Goal: Transaction & Acquisition: Purchase product/service

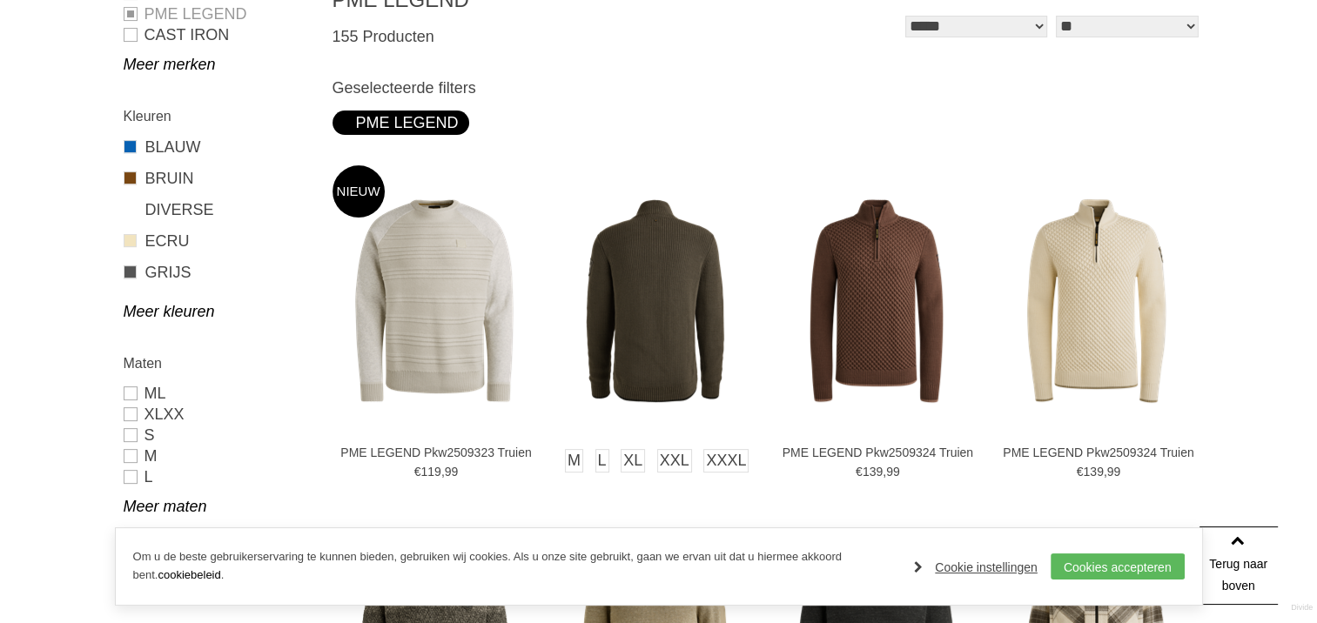
scroll to position [87, 0]
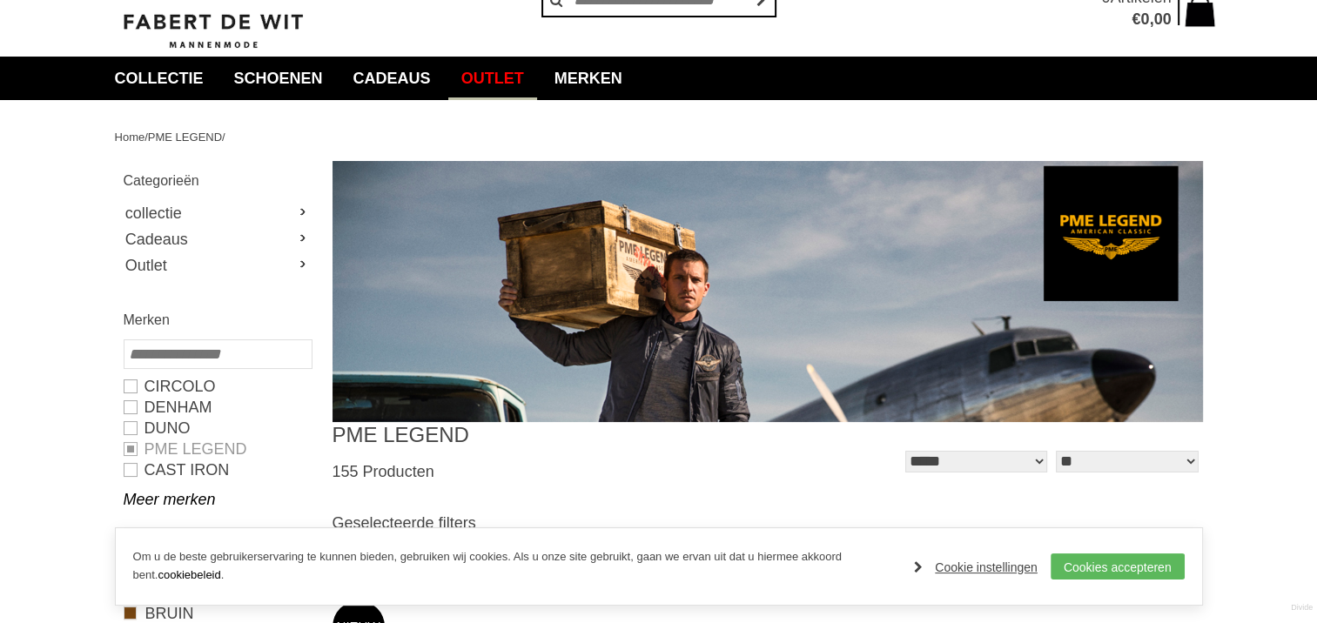
click at [522, 80] on link "Outlet" at bounding box center [492, 79] width 89 height 44
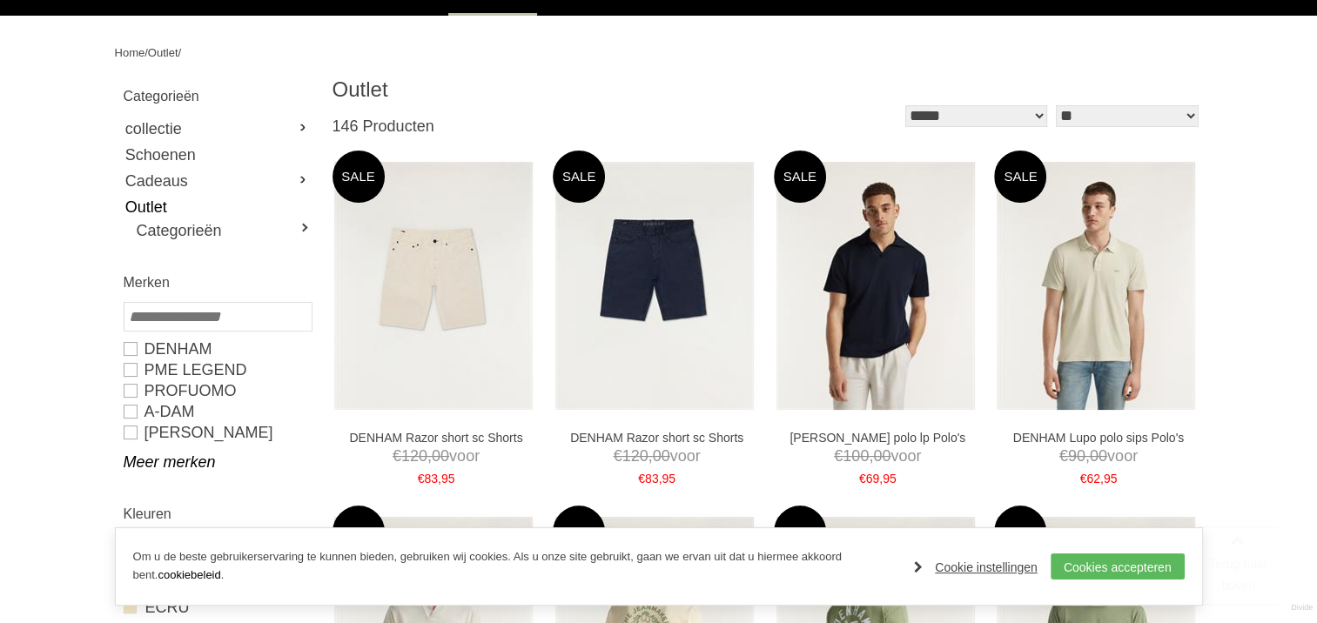
scroll to position [174, 0]
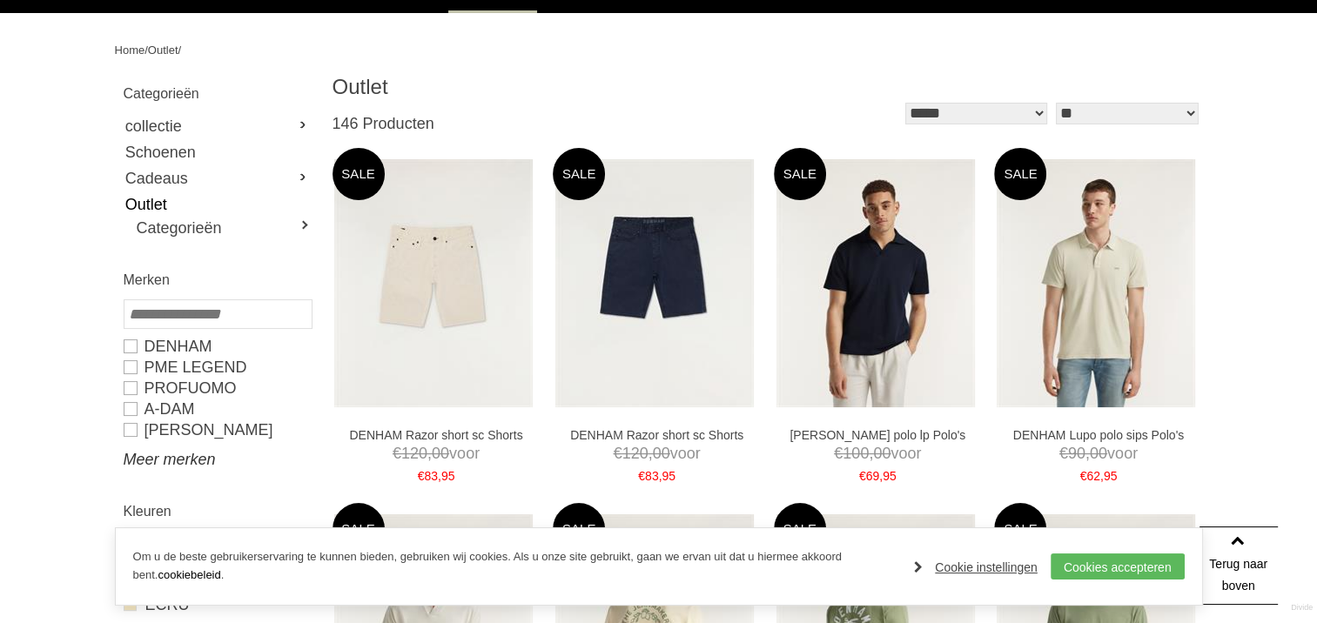
click at [160, 460] on link "Meer merken" at bounding box center [217, 459] width 187 height 21
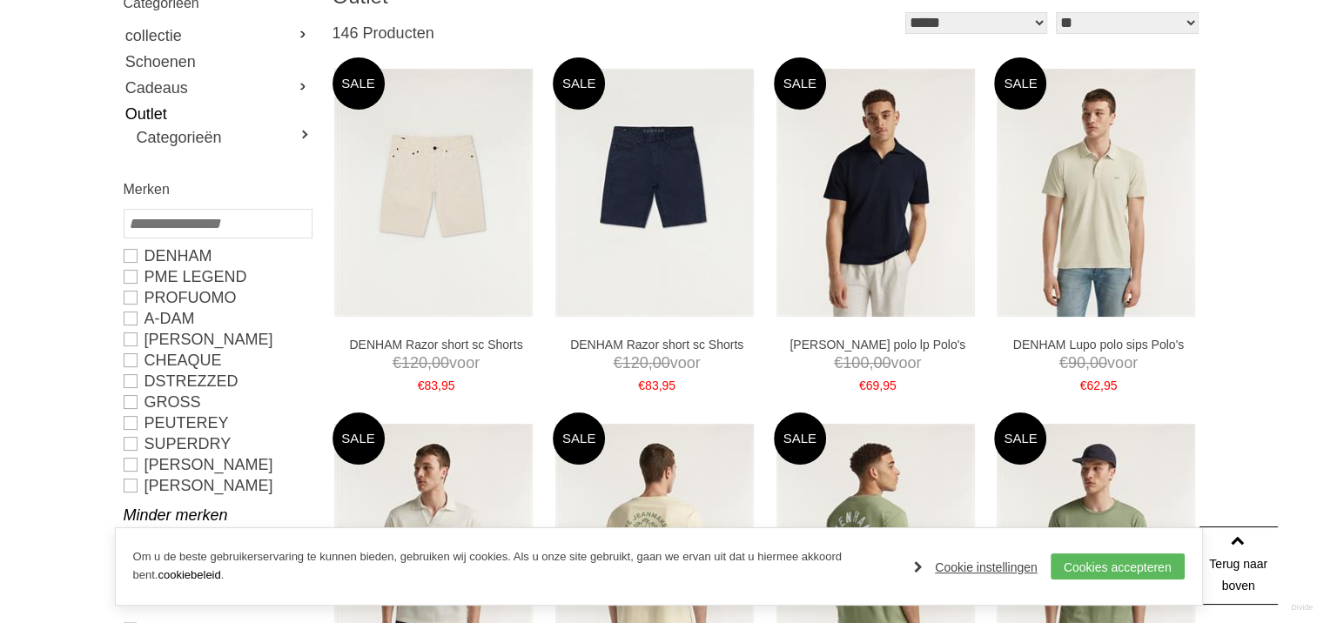
scroll to position [348, 0]
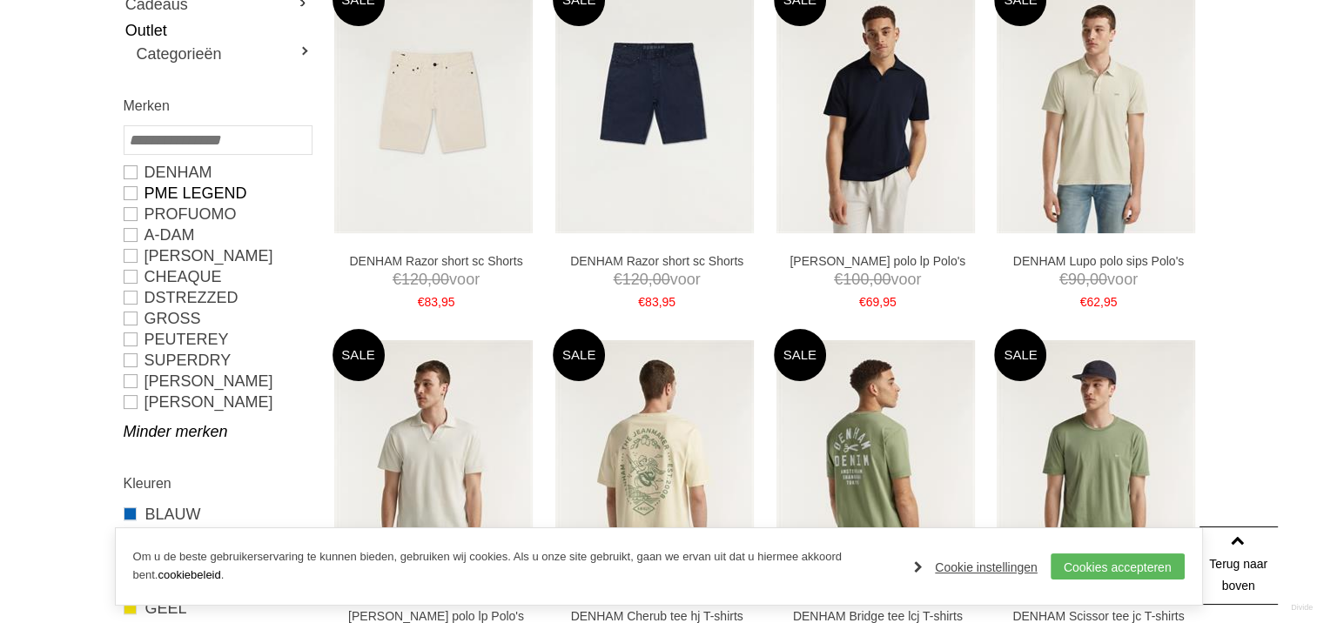
click at [126, 192] on link "PME LEGEND" at bounding box center [217, 193] width 187 height 21
type input "**"
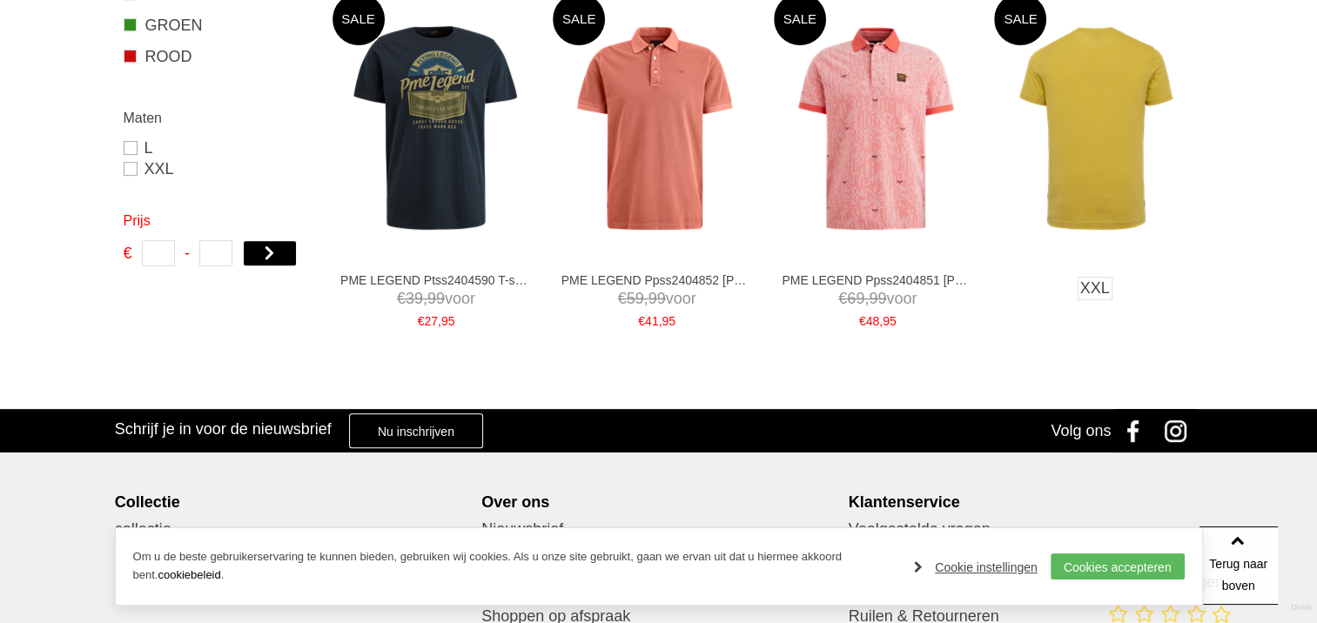
scroll to position [871, 0]
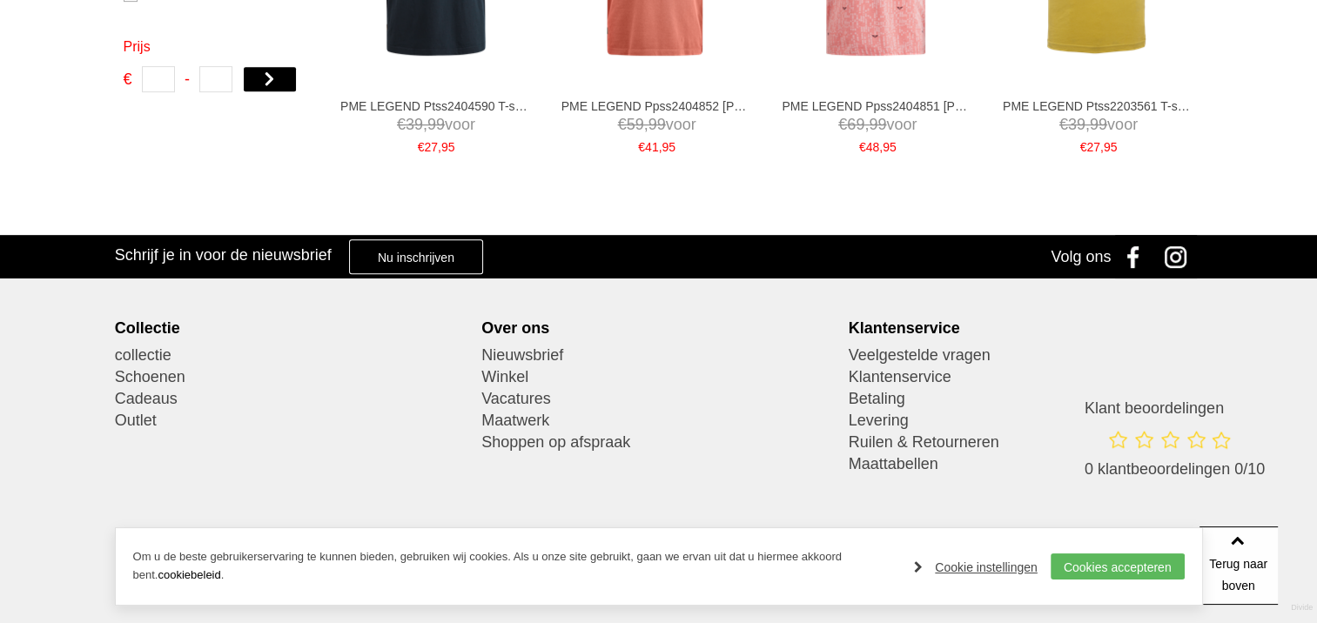
scroll to position [348, 0]
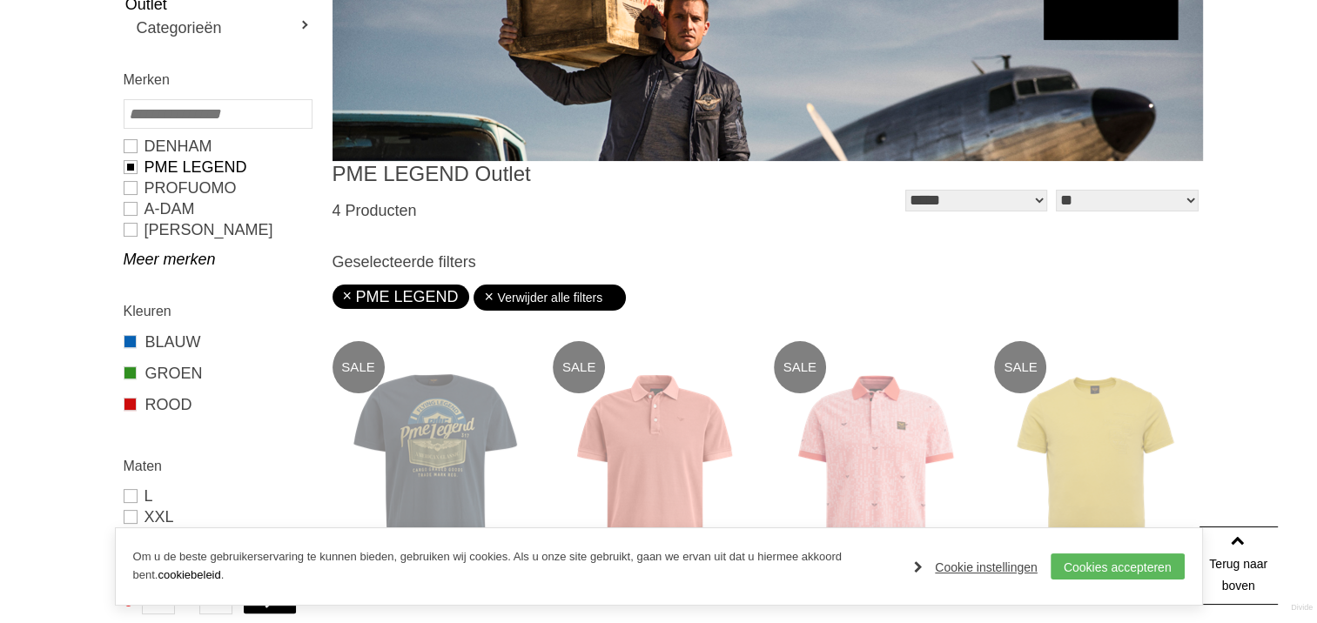
type input "*"
type input "***"
